Goal: Transaction & Acquisition: Download file/media

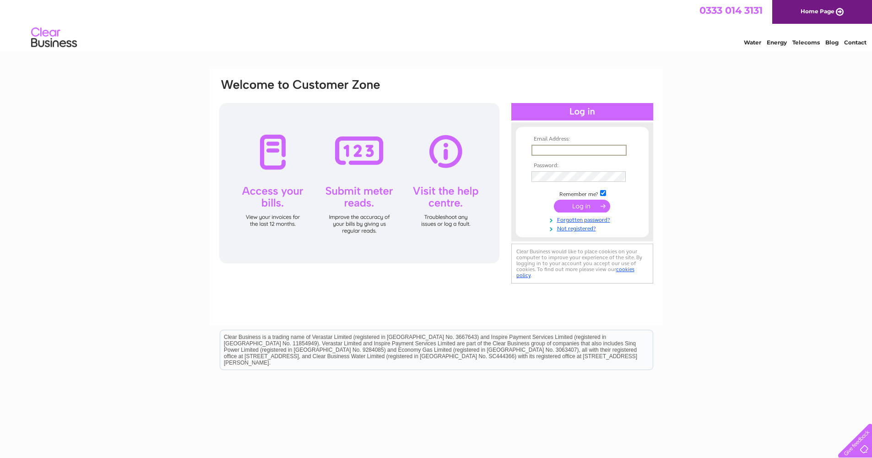
type input "[EMAIL_ADDRESS][DOMAIN_NAME]"
click at [582, 205] on input "submit" at bounding box center [582, 206] width 56 height 13
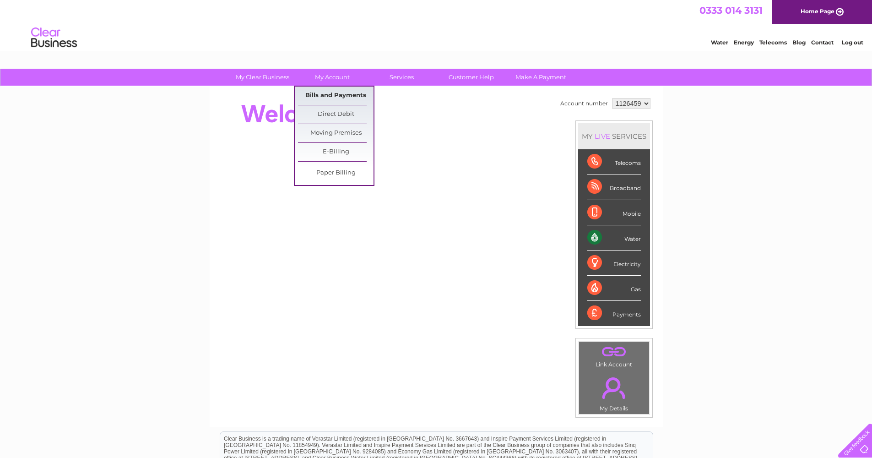
click at [349, 90] on link "Bills and Payments" at bounding box center [336, 96] width 76 height 18
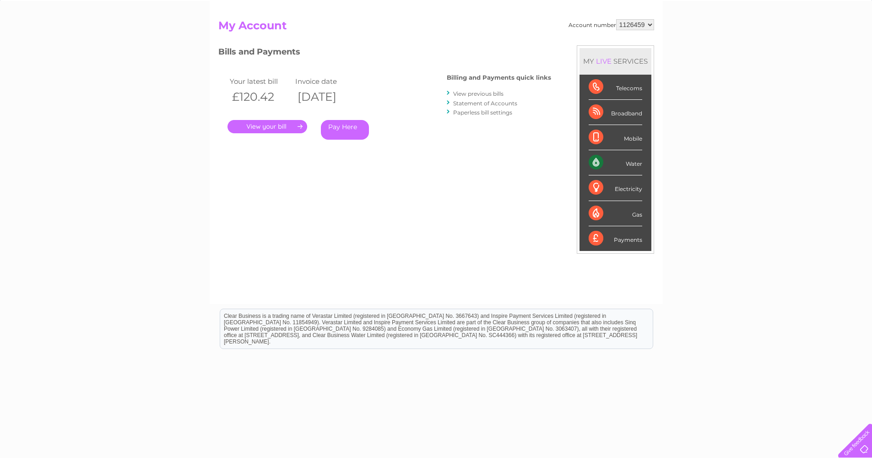
scroll to position [94, 0]
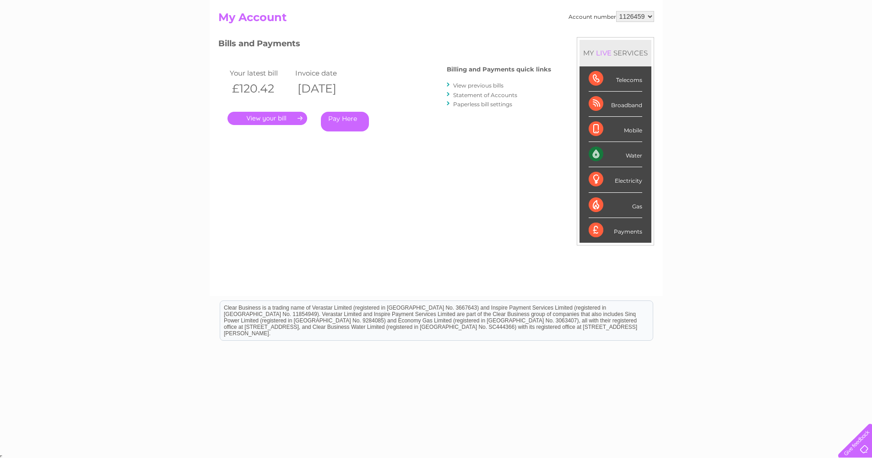
click at [460, 84] on link "View previous bills" at bounding box center [478, 85] width 50 height 7
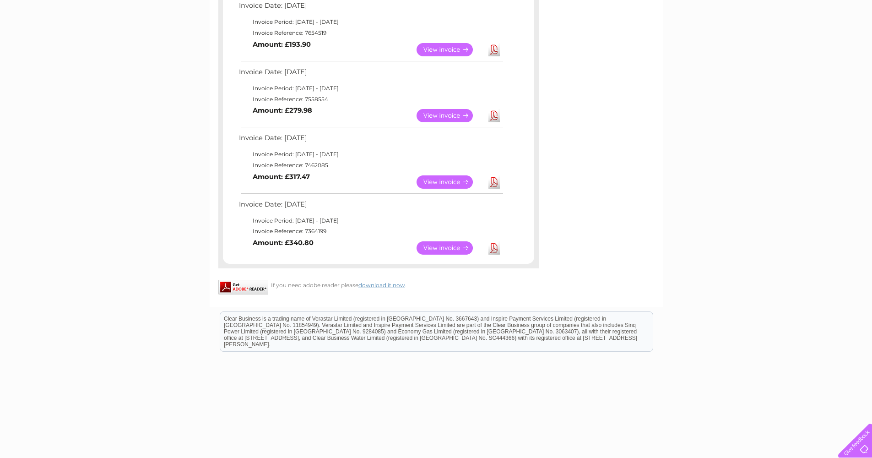
scroll to position [84, 0]
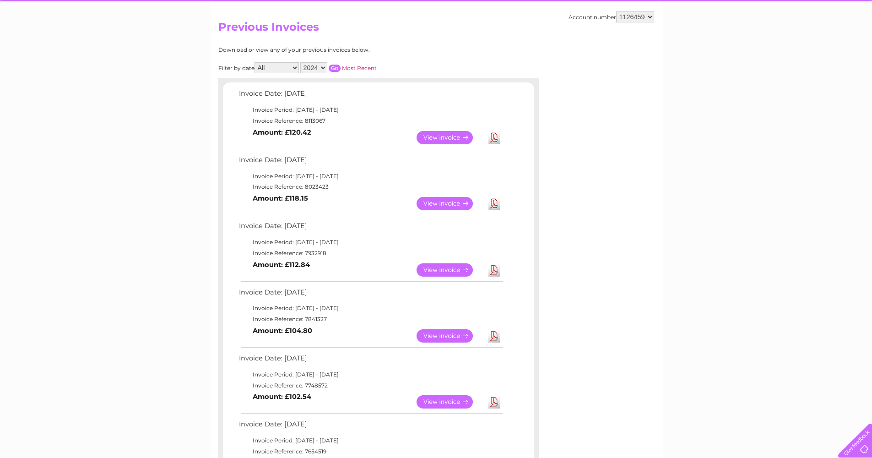
click at [341, 65] on input "button" at bounding box center [335, 68] width 12 height 7
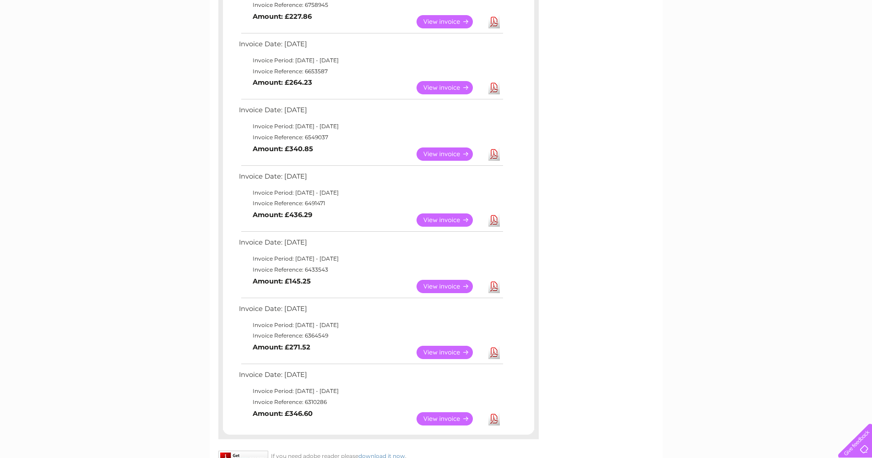
scroll to position [533, 0]
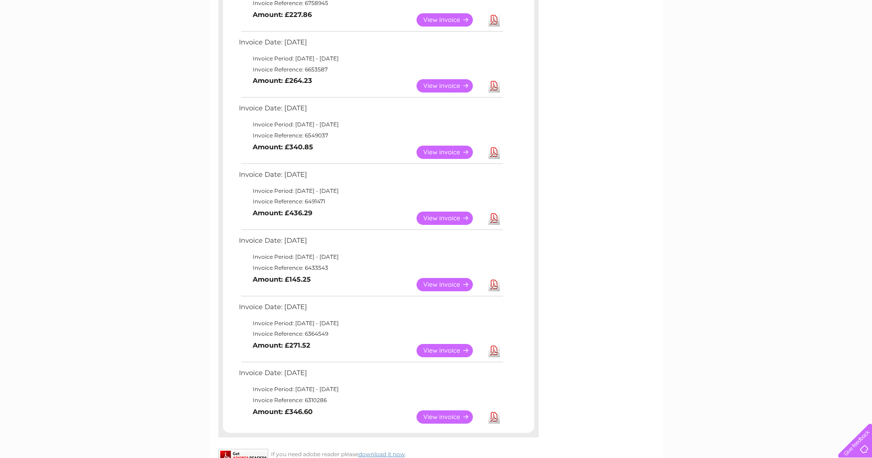
click at [433, 212] on link "View" at bounding box center [450, 218] width 67 height 13
click at [491, 212] on link "Download" at bounding box center [494, 218] width 11 height 13
click at [495, 146] on link "Download" at bounding box center [494, 152] width 11 height 13
click at [494, 79] on link "Download" at bounding box center [494, 85] width 11 height 13
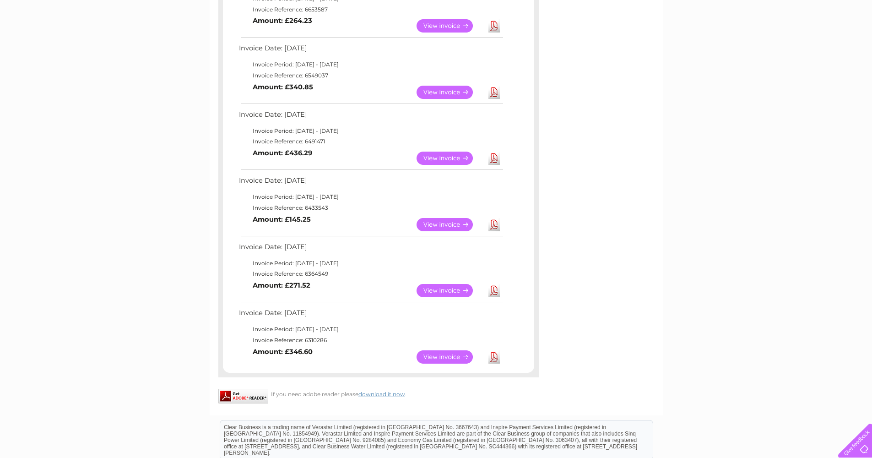
scroll to position [420, 0]
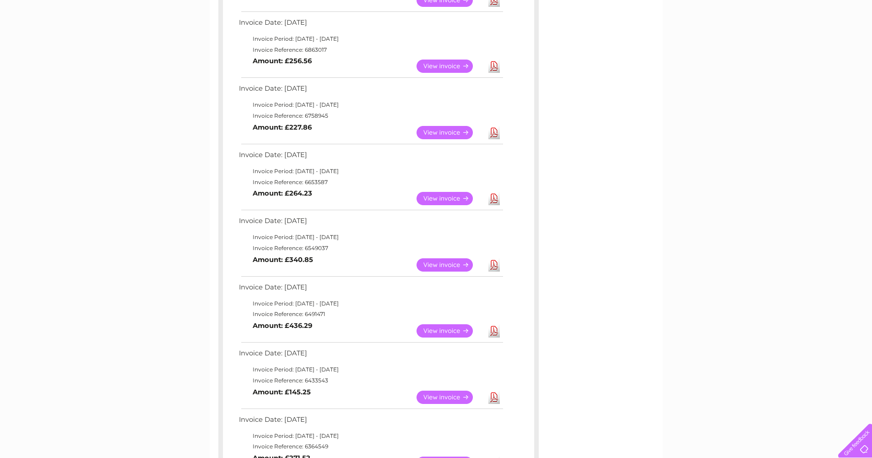
click at [493, 126] on link "Download" at bounding box center [494, 132] width 11 height 13
click at [498, 60] on link "Download" at bounding box center [494, 66] width 11 height 13
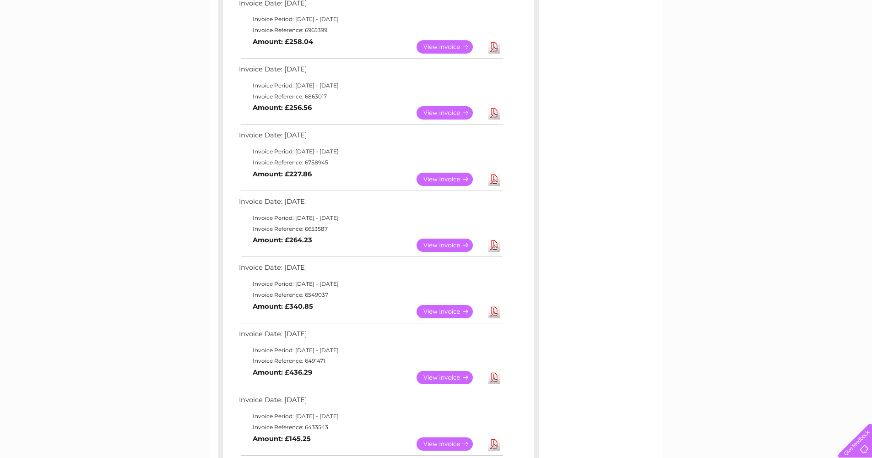
scroll to position [311, 0]
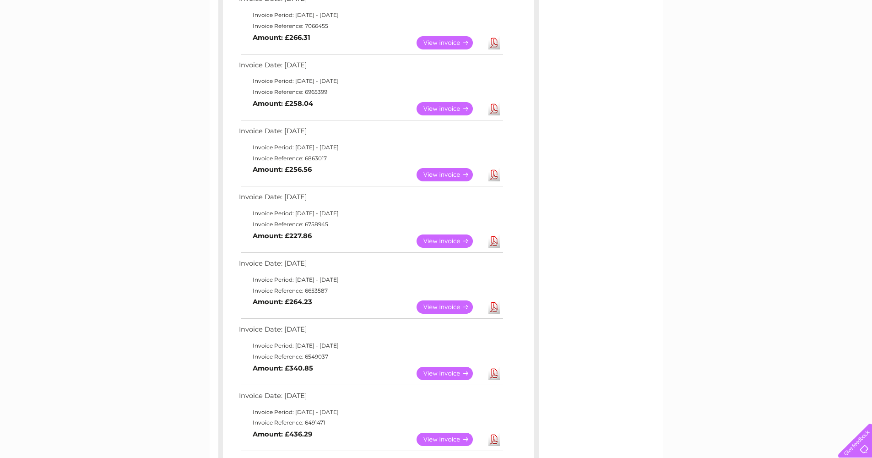
click at [496, 102] on link "Download" at bounding box center [494, 108] width 11 height 13
click at [493, 37] on link "Download" at bounding box center [494, 42] width 11 height 13
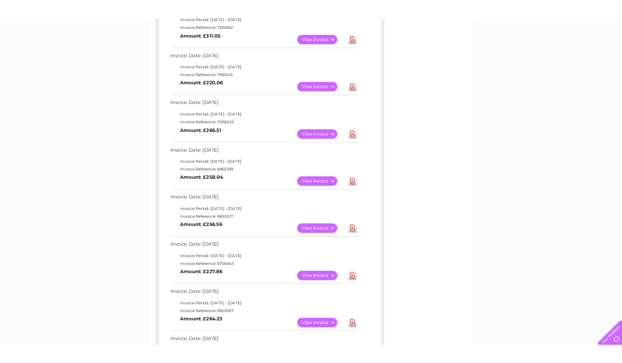
scroll to position [113, 0]
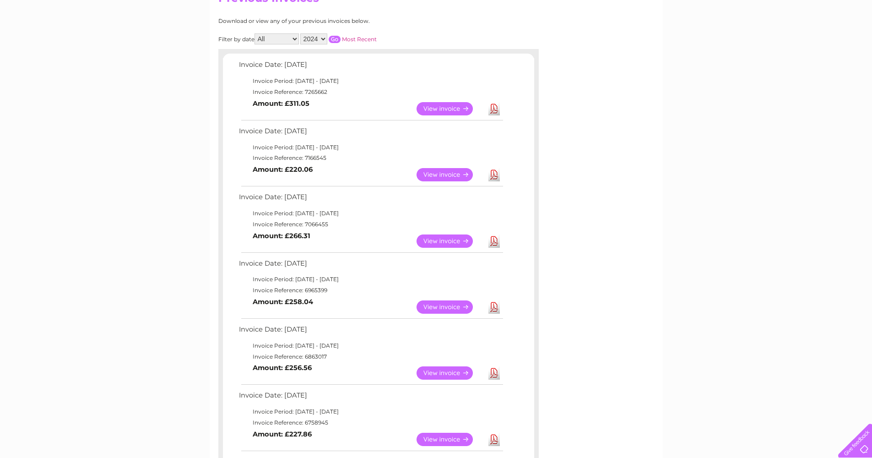
click at [493, 170] on link "Download" at bounding box center [494, 174] width 11 height 13
click at [495, 106] on link "Download" at bounding box center [494, 108] width 11 height 13
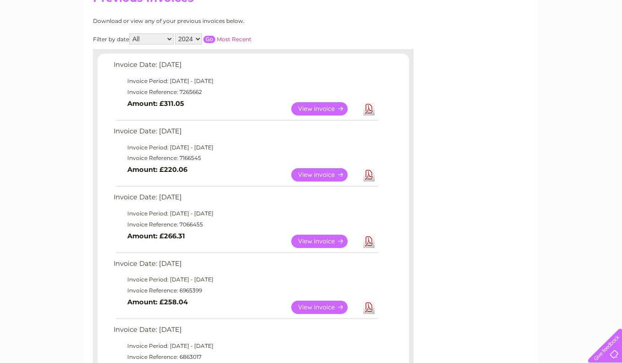
select select "2025"
click at [215, 36] on input "button" at bounding box center [209, 39] width 12 height 7
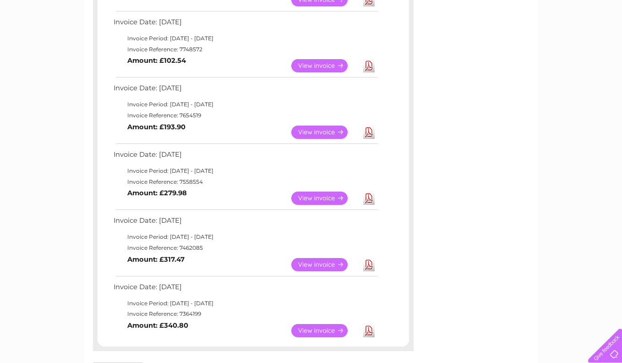
scroll to position [549, 0]
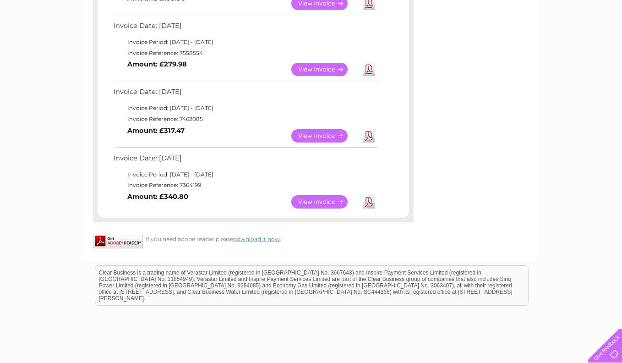
click at [368, 195] on link "Download" at bounding box center [368, 201] width 11 height 13
click at [369, 129] on link "Download" at bounding box center [368, 135] width 11 height 13
click at [369, 63] on link "Download" at bounding box center [368, 69] width 11 height 13
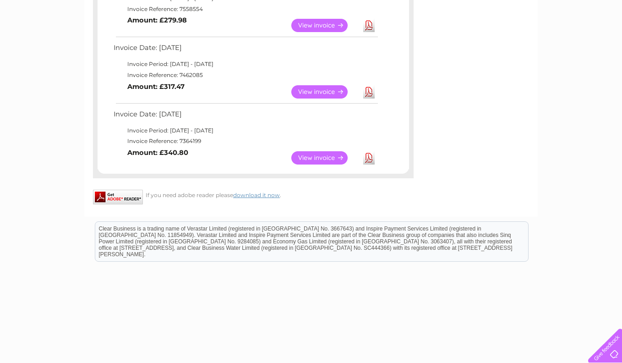
scroll to position [507, 0]
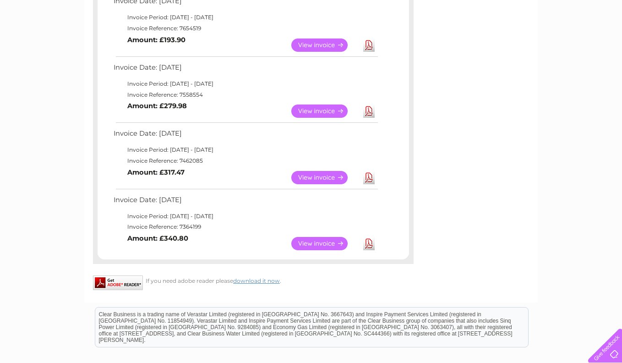
click at [365, 38] on link "Download" at bounding box center [368, 44] width 11 height 13
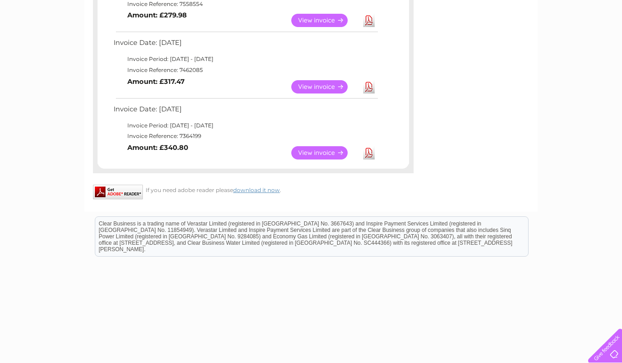
scroll to position [0, 0]
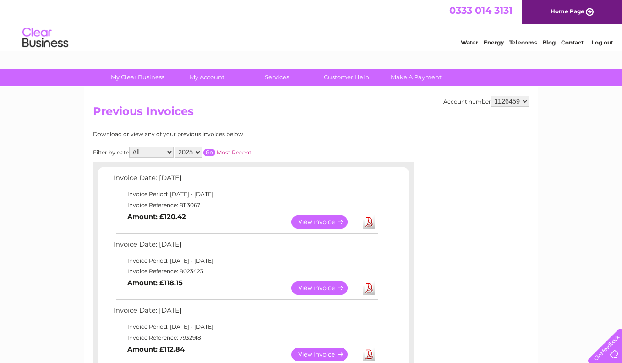
click at [597, 43] on link "Log out" at bounding box center [603, 42] width 22 height 7
